Goal: Task Accomplishment & Management: Manage account settings

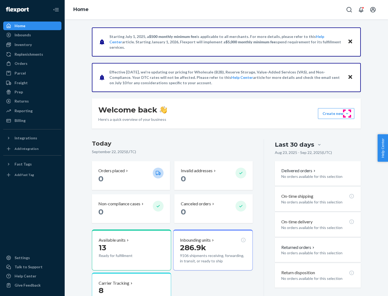
click at [347, 114] on button "Create new Create new inbound Create new order Create new product" at bounding box center [336, 113] width 36 height 11
click at [32, 35] on div "Inbounds" at bounding box center [32, 35] width 57 height 8
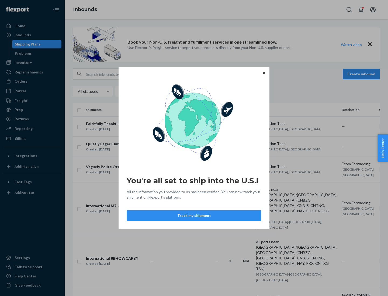
click at [194, 216] on button "Track my shipment" at bounding box center [194, 216] width 135 height 11
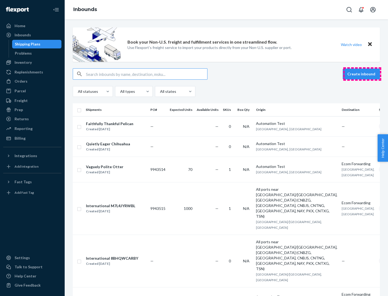
click at [362, 74] on button "Create inbound" at bounding box center [361, 74] width 37 height 11
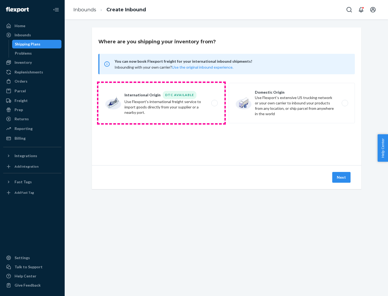
click at [161, 103] on label "International Origin DTC Available Use Flexport's international freight service…" at bounding box center [161, 103] width 126 height 40
click at [214, 103] on input "International Origin DTC Available Use Flexport's international freight service…" at bounding box center [216, 104] width 4 height 4
radio input "true"
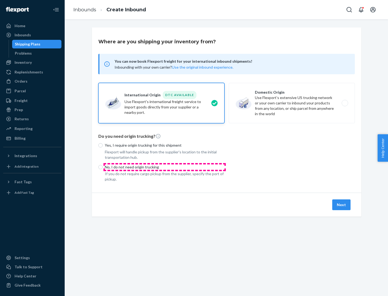
click at [165, 167] on p "No, I do not need origin trucking" at bounding box center [165, 167] width 120 height 5
click at [103, 167] on input "No, I do not need origin trucking" at bounding box center [100, 167] width 4 height 4
radio input "true"
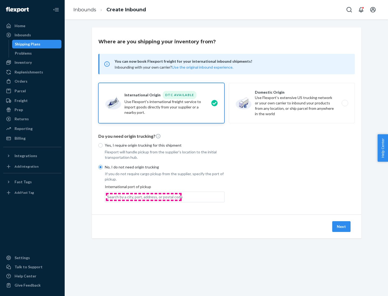
click at [144, 197] on div "Search by a city, port, address, or postal code" at bounding box center [144, 197] width 75 height 5
click at [108, 197] on input "Search by a city, port, address, or postal code" at bounding box center [107, 197] width 1 height 5
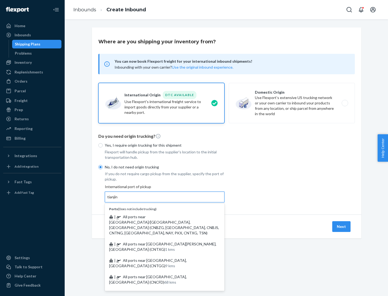
click at [159, 217] on span "| All ports near [GEOGRAPHIC_DATA]/[GEOGRAPHIC_DATA], [GEOGRAPHIC_DATA] (CNBZG,…" at bounding box center [164, 225] width 110 height 21
click at [118, 200] on input "tianjin" at bounding box center [112, 197] width 11 height 5
type input "All ports near [GEOGRAPHIC_DATA]/[GEOGRAPHIC_DATA], [GEOGRAPHIC_DATA] (CNBZG, […"
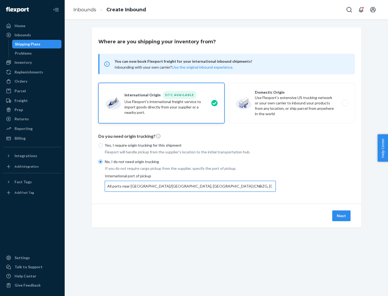
click at [342, 216] on button "Next" at bounding box center [341, 216] width 18 height 11
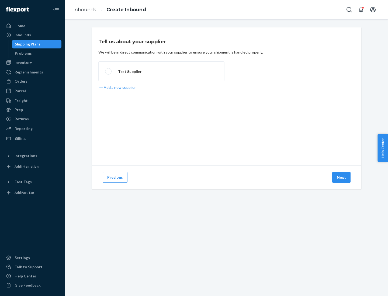
click at [161, 71] on label "Test Supplier" at bounding box center [161, 71] width 126 height 20
click at [109, 71] on input "Test Supplier" at bounding box center [107, 72] width 4 height 4
radio input "true"
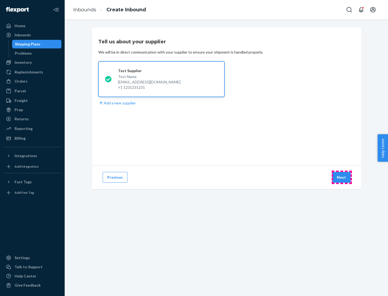
click at [342, 178] on button "Next" at bounding box center [341, 177] width 18 height 11
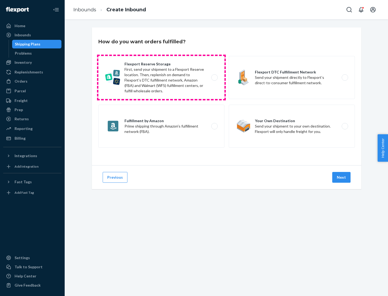
click at [161, 78] on label "Flexport Reserve Storage First, send your shipment to a Flexport Reserve locati…" at bounding box center [161, 77] width 126 height 43
click at [214, 78] on input "Flexport Reserve Storage First, send your shipment to a Flexport Reserve locati…" at bounding box center [216, 78] width 4 height 4
radio input "true"
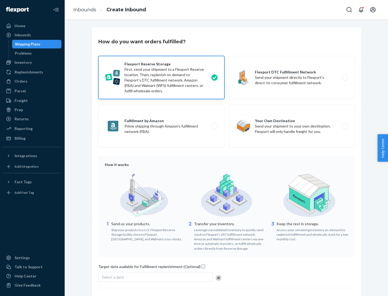
scroll to position [44, 0]
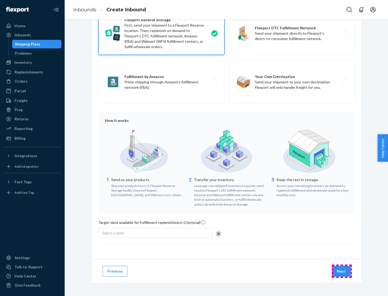
click at [342, 271] on button "Next" at bounding box center [341, 271] width 18 height 11
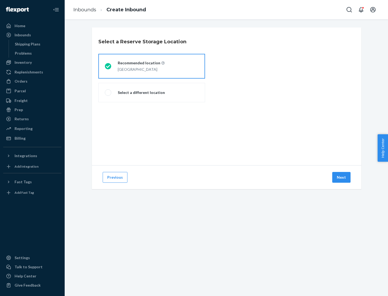
click at [152, 66] on div "[GEOGRAPHIC_DATA]" at bounding box center [141, 69] width 47 height 6
click at [108, 66] on input "Recommended location [GEOGRAPHIC_DATA]" at bounding box center [107, 67] width 4 height 4
click at [342, 178] on button "Next" at bounding box center [341, 177] width 18 height 11
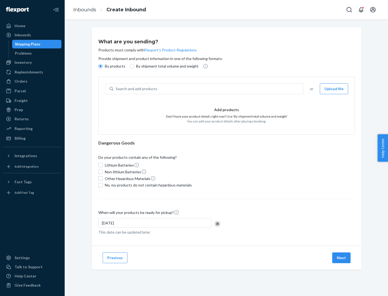
click at [209, 89] on div "Search and add products" at bounding box center [208, 89] width 190 height 10
click at [116, 89] on input "Search and add products" at bounding box center [116, 88] width 1 height 5
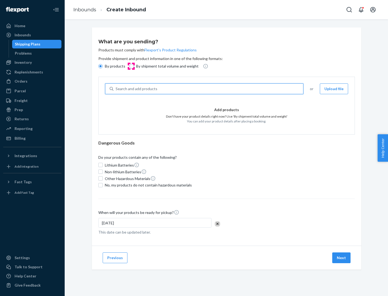
click at [131, 66] on input "By shipment total volume and weight" at bounding box center [132, 66] width 4 height 4
radio input "true"
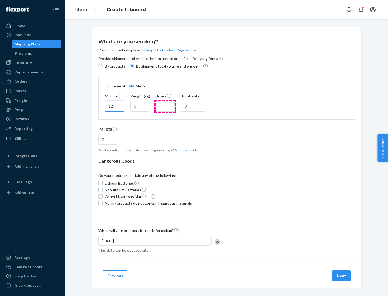
type input "12"
type input "22"
type input "222"
type input "121"
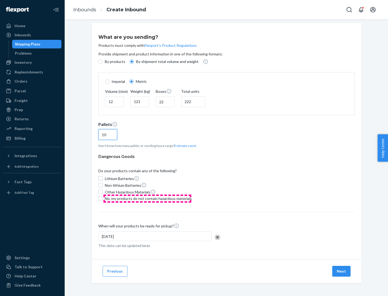
type input "10"
click at [147, 199] on span "No, my products do not contain hazardous materials" at bounding box center [148, 198] width 87 height 5
click at [103, 199] on input "No, my products do not contain hazardous materials" at bounding box center [100, 199] width 4 height 4
checkbox input "true"
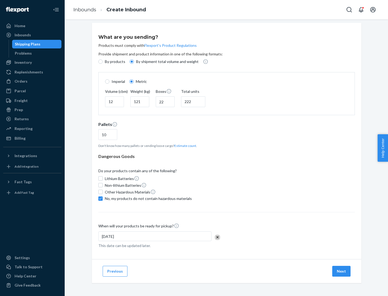
click at [342, 271] on button "Next" at bounding box center [341, 271] width 18 height 11
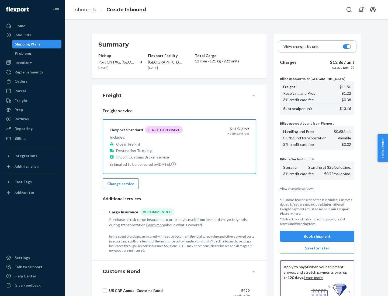
scroll to position [79, 0]
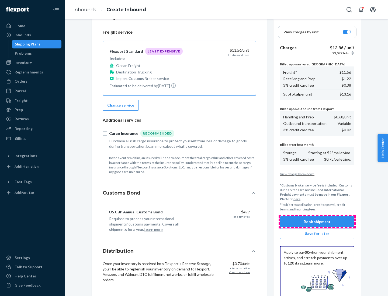
click at [317, 222] on button "Book shipment" at bounding box center [317, 222] width 74 height 11
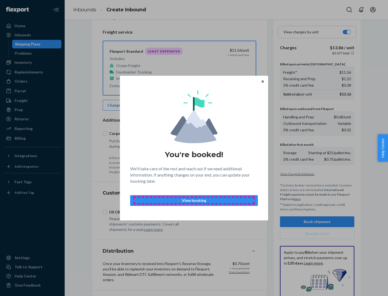
click at [194, 201] on p "View booking" at bounding box center [194, 200] width 119 height 5
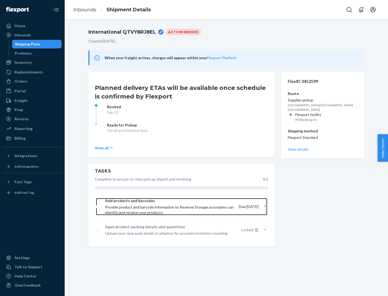
click at [170, 207] on span "Provide product and barcode information so Reserve Storage associates can ident…" at bounding box center [169, 210] width 129 height 11
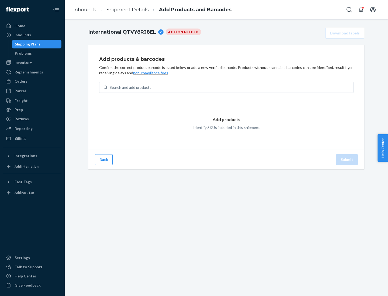
click at [230, 88] on div "Search and add products" at bounding box center [231, 88] width 246 height 10
click at [110, 88] on input "Search and add products" at bounding box center [110, 87] width 1 height 5
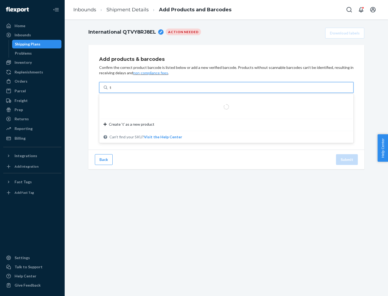
type input "test"
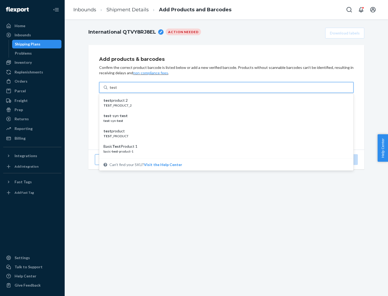
scroll to position [20, 0]
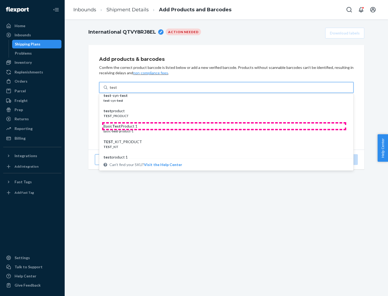
click at [224, 126] on div "Basic Test Product 1" at bounding box center [225, 126] width 242 height 5
click at [117, 90] on input "test" at bounding box center [113, 87] width 7 height 5
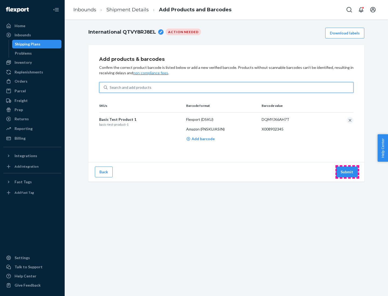
click at [347, 172] on button "Submit" at bounding box center [347, 172] width 22 height 11
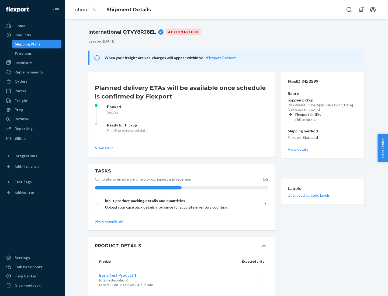
scroll to position [9, 0]
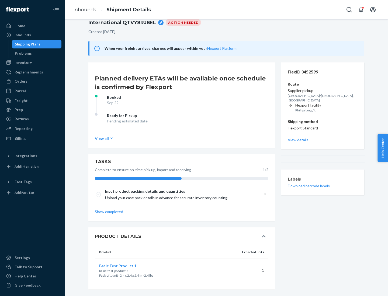
click at [126, 266] on span "Basic Test Product 1" at bounding box center [117, 266] width 37 height 5
